Goal: Information Seeking & Learning: Learn about a topic

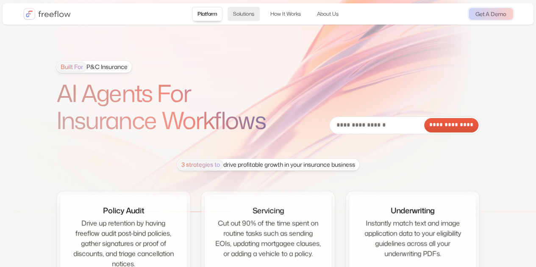
click at [259, 15] on link "Solutions" at bounding box center [244, 14] width 32 height 14
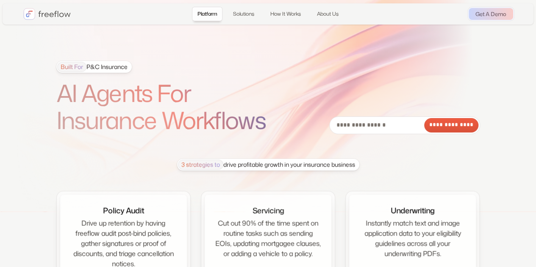
click at [111, 64] on div "Built For P&C Insurance" at bounding box center [92, 67] width 70 height 10
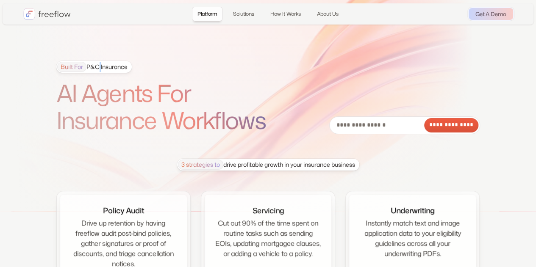
click at [98, 67] on div "Built For P&C Insurance" at bounding box center [92, 67] width 70 height 10
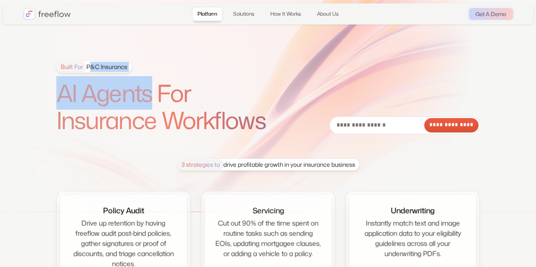
drag, startPoint x: 88, startPoint y: 69, endPoint x: 176, endPoint y: 82, distance: 88.7
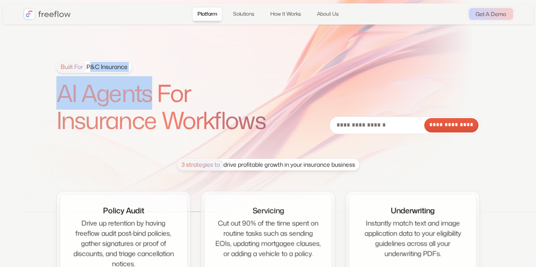
click at [156, 82] on div "Built For P&C Insurance AI Agents For Insurance Workflows" at bounding box center [172, 97] width 233 height 73
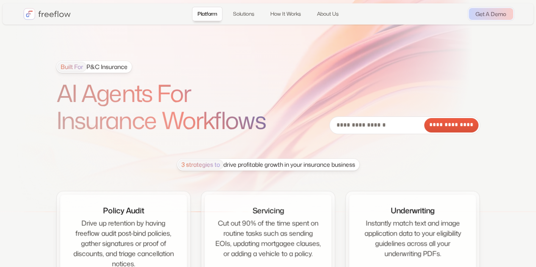
click at [236, 70] on div "Built For P&C Insurance AI Agents For Insurance Workflows" at bounding box center [172, 97] width 233 height 73
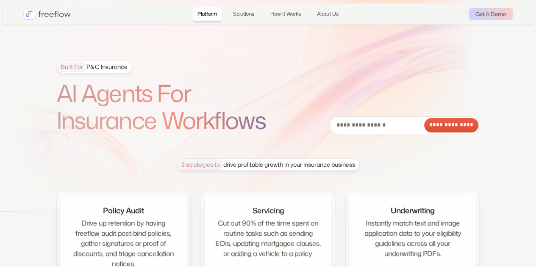
click at [76, 67] on span "Built For" at bounding box center [71, 67] width 29 height 10
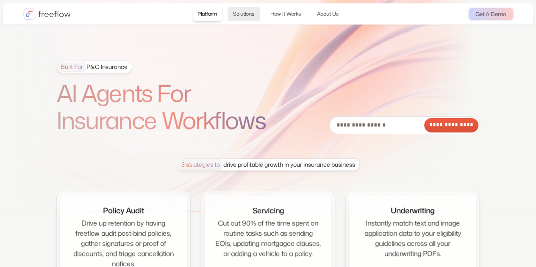
click at [246, 15] on link "Solutions" at bounding box center [244, 14] width 32 height 14
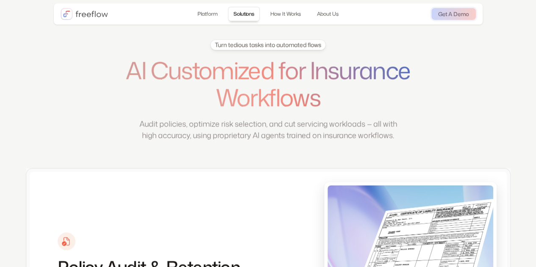
scroll to position [300, 0]
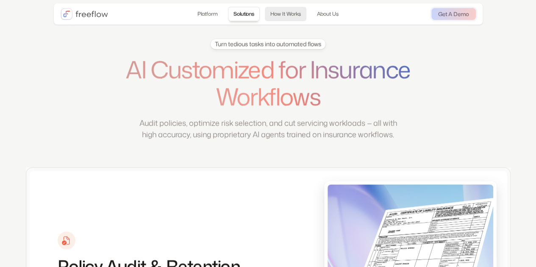
click at [287, 13] on link "How It Works" at bounding box center [286, 14] width 42 height 14
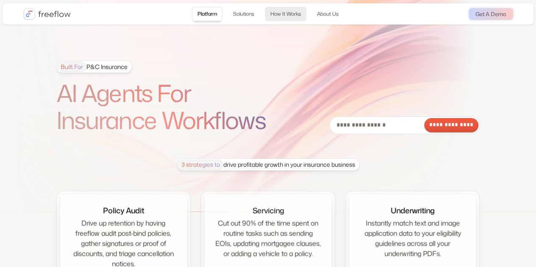
click at [281, 14] on link "How It Works" at bounding box center [286, 14] width 42 height 14
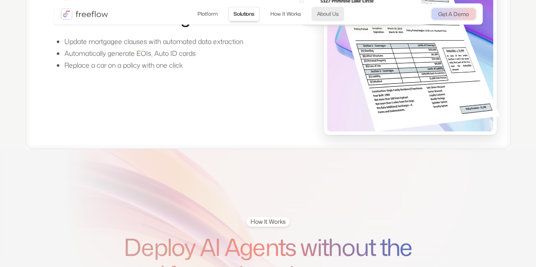
click at [323, 15] on link "About Us" at bounding box center [328, 14] width 33 height 14
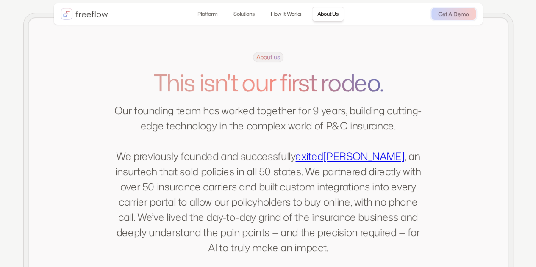
scroll to position [1655, 0]
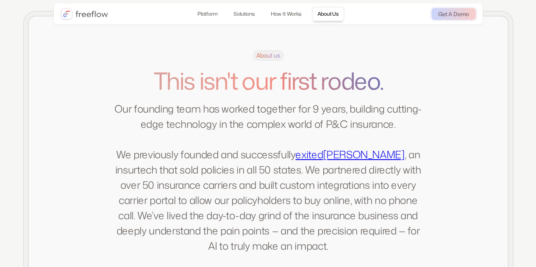
click at [224, 13] on nav "Platform Solutions How It Works About Us" at bounding box center [268, 14] width 152 height 14
click at [195, 14] on link "Platform" at bounding box center [207, 14] width 31 height 14
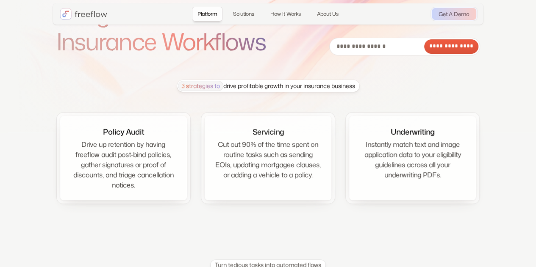
scroll to position [85, 0]
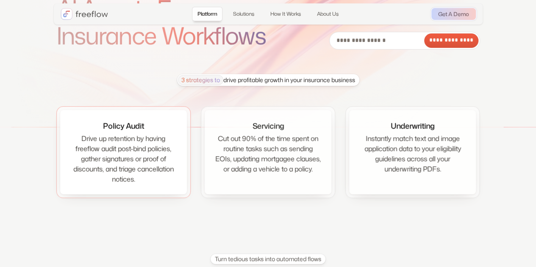
click at [131, 139] on div "Drive up retention by having freeflow audit post-bind policies, gather signatur…" at bounding box center [123, 159] width 106 height 51
